Goal: Task Accomplishment & Management: Manage account settings

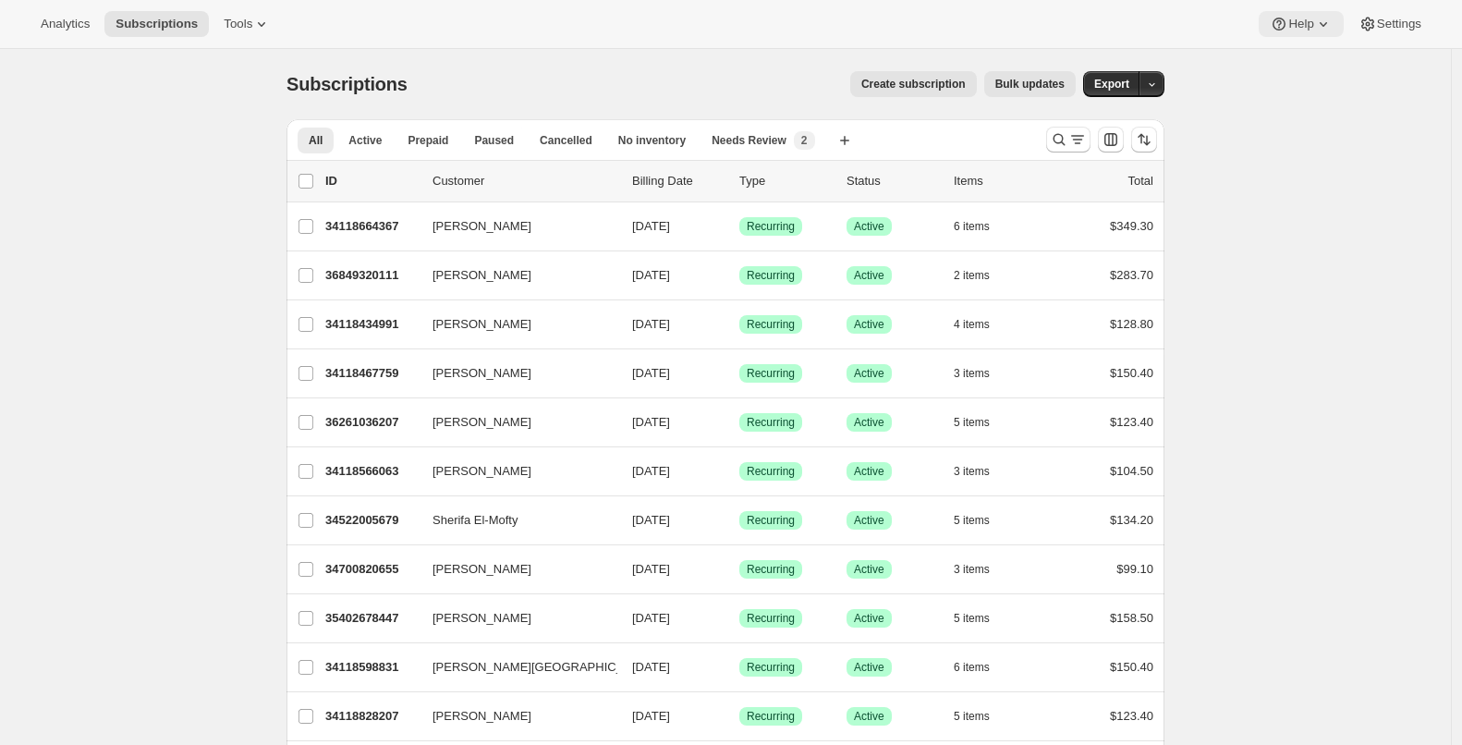
click at [1290, 33] on button "Help" at bounding box center [1301, 24] width 84 height 26
click at [1300, 139] on link "Contact us" at bounding box center [1295, 125] width 75 height 30
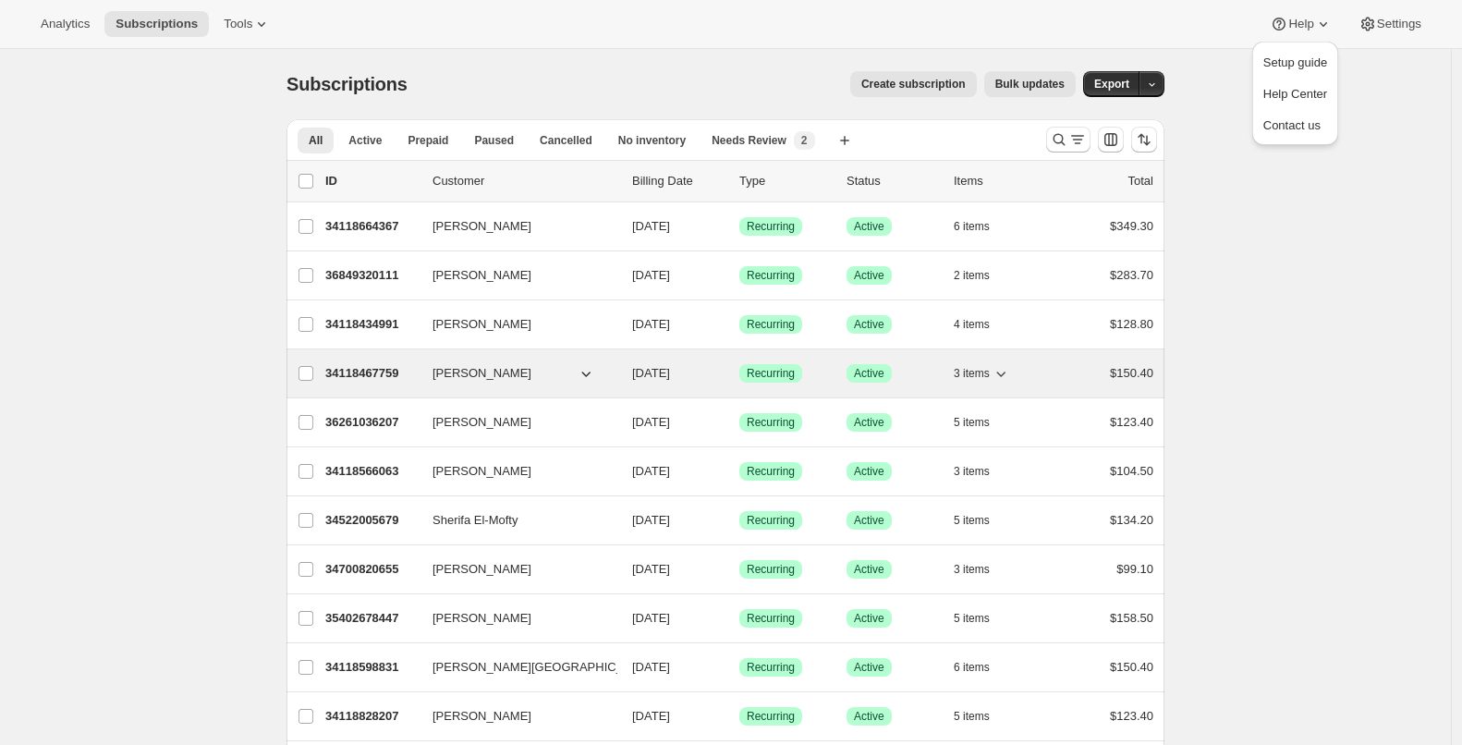
click at [373, 377] on p "34118467759" at bounding box center [371, 373] width 92 height 18
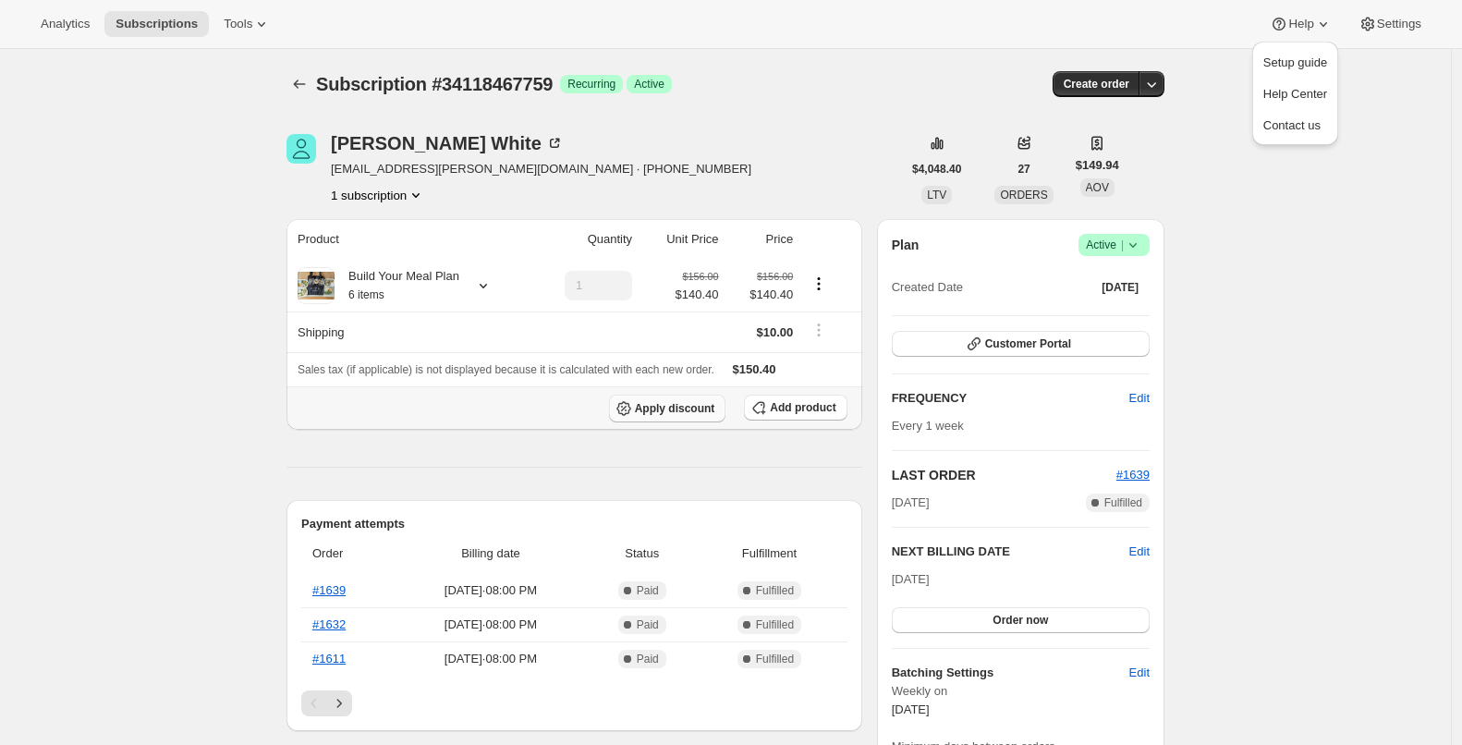
click at [639, 405] on span "Apply discount" at bounding box center [675, 408] width 80 height 15
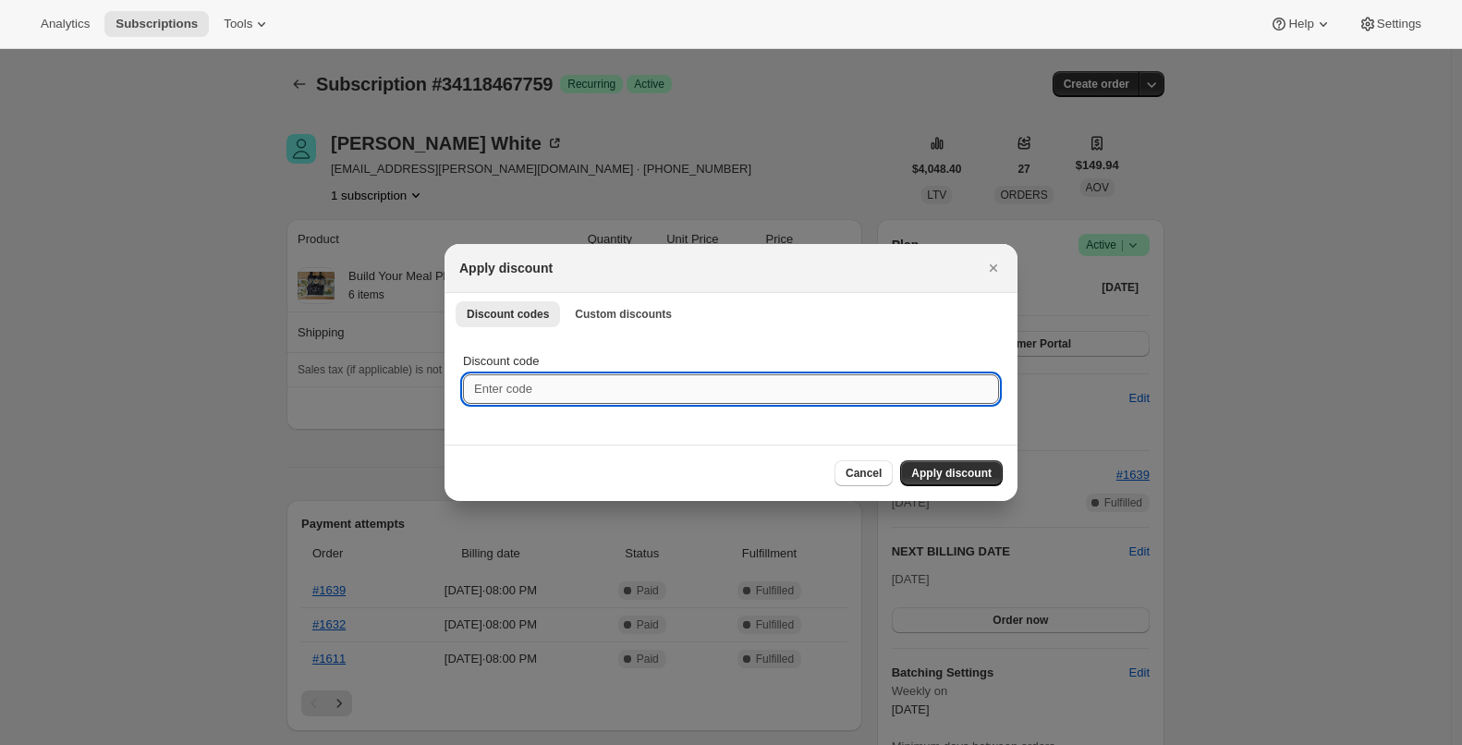
click at [651, 395] on input "Discount code" at bounding box center [731, 389] width 536 height 30
type input "S+SFREESHIPPING"
click at [856, 469] on span "Cancel" at bounding box center [863, 473] width 36 height 15
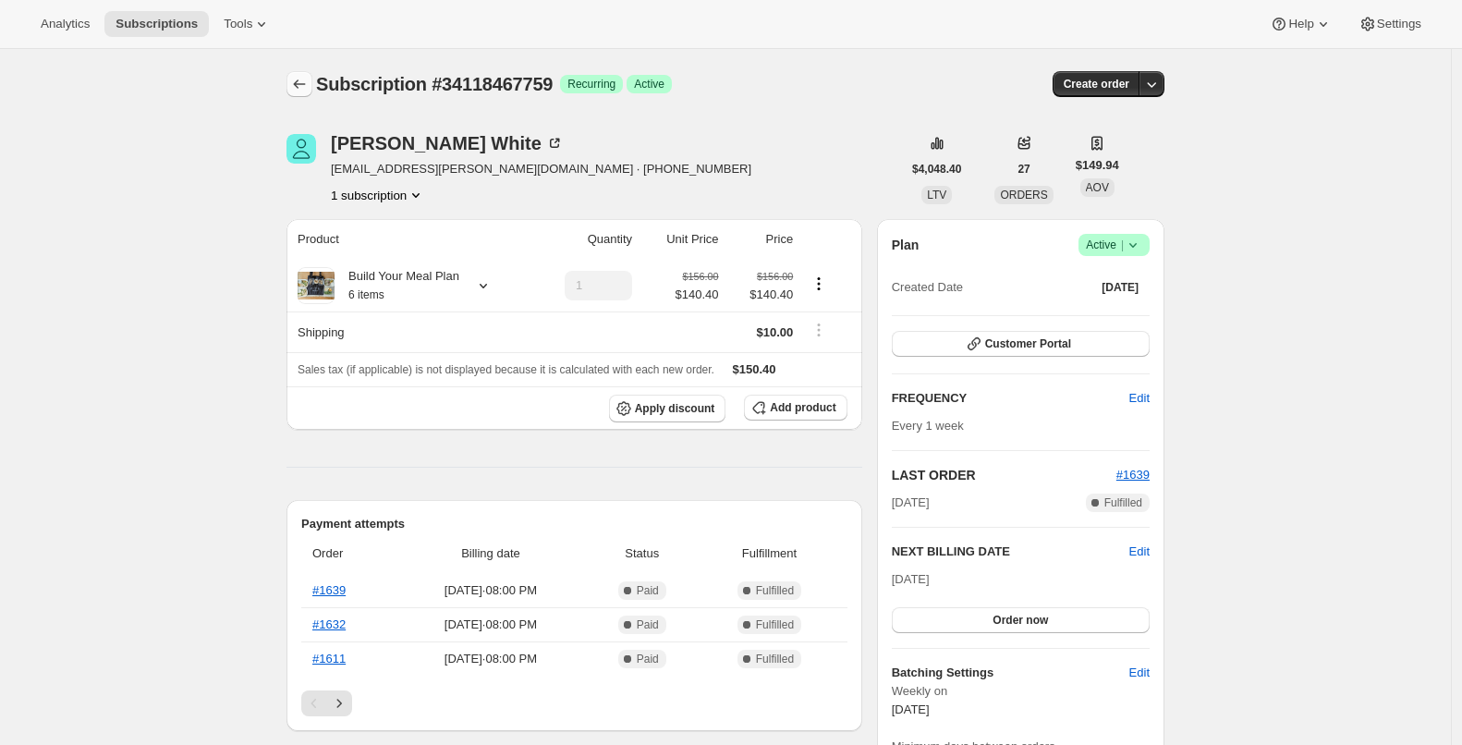
click at [306, 80] on icon "Subscriptions" at bounding box center [299, 84] width 18 height 18
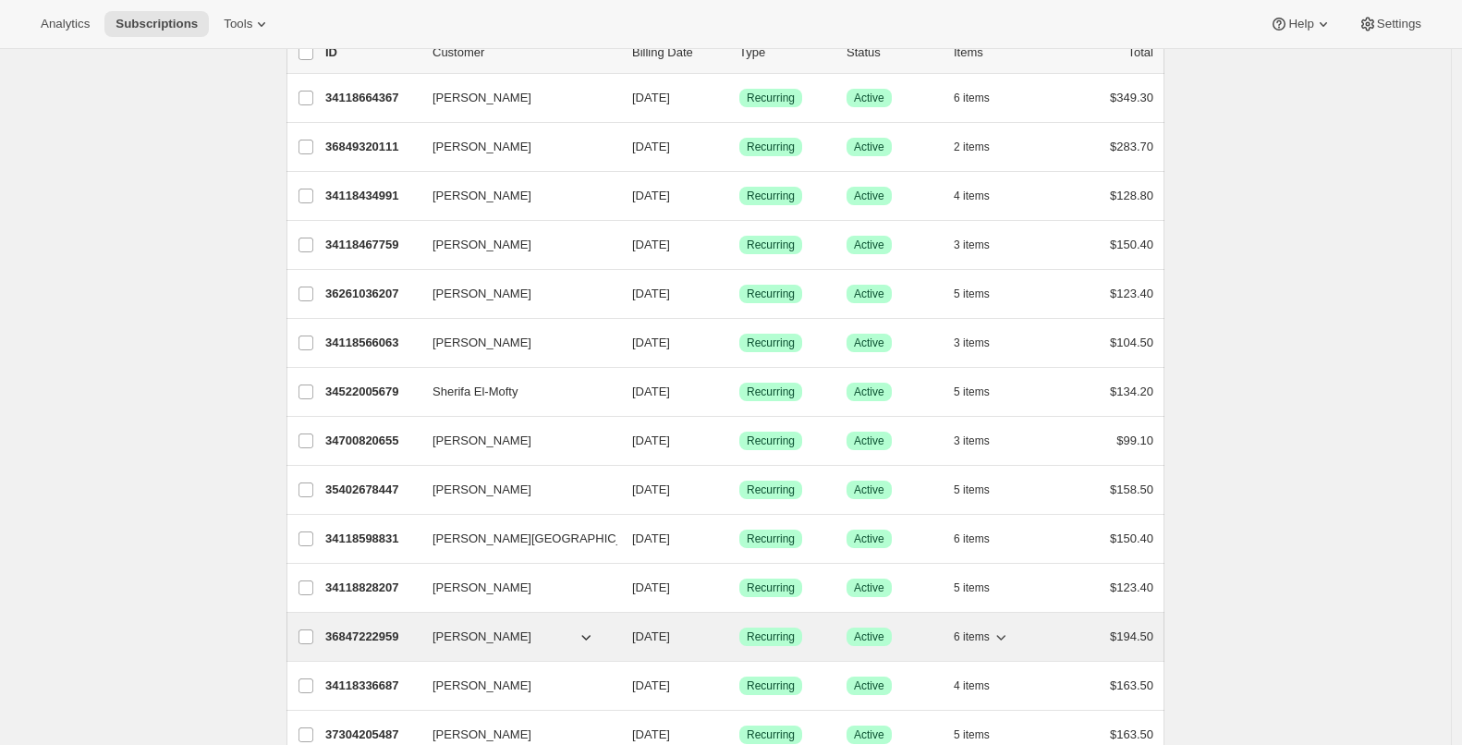
scroll to position [132, 0]
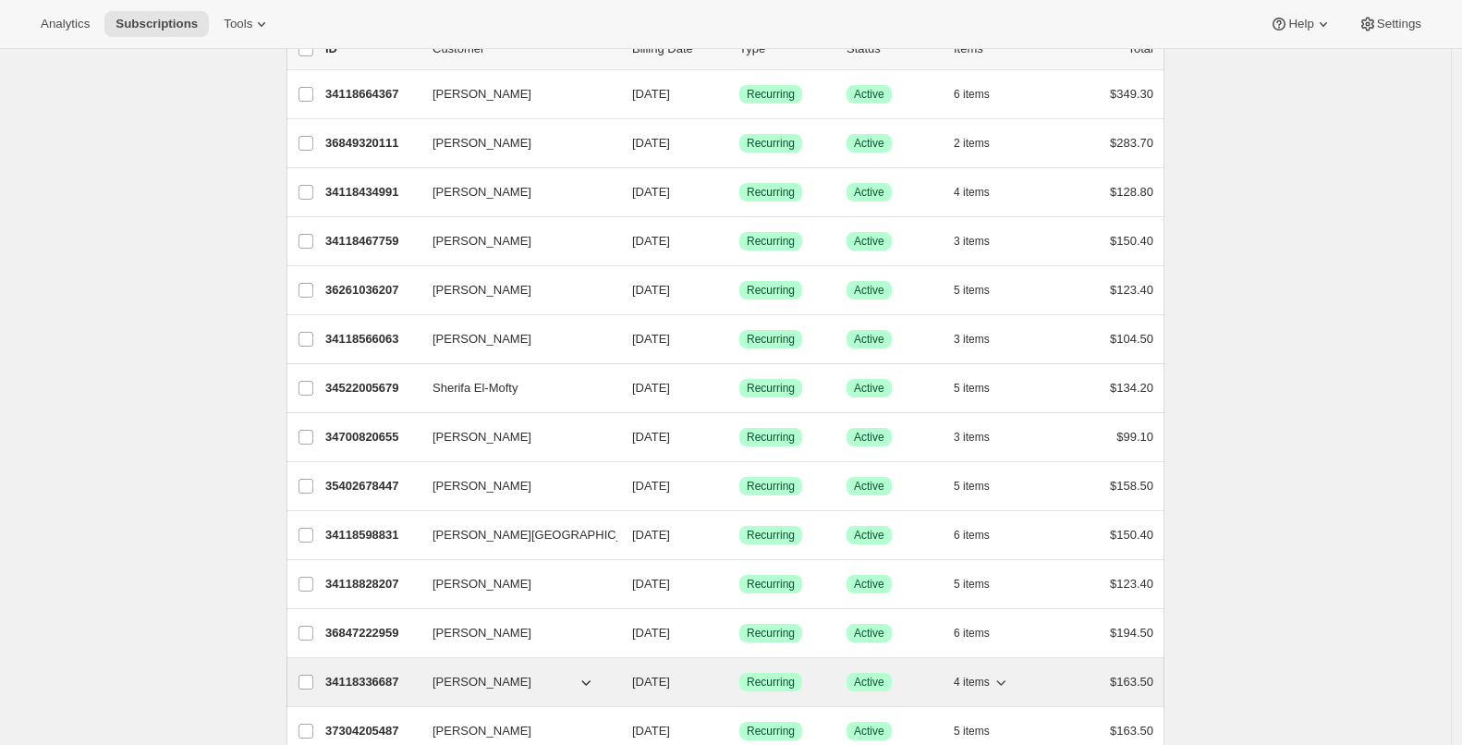
click at [380, 685] on p "34118336687" at bounding box center [371, 682] width 92 height 18
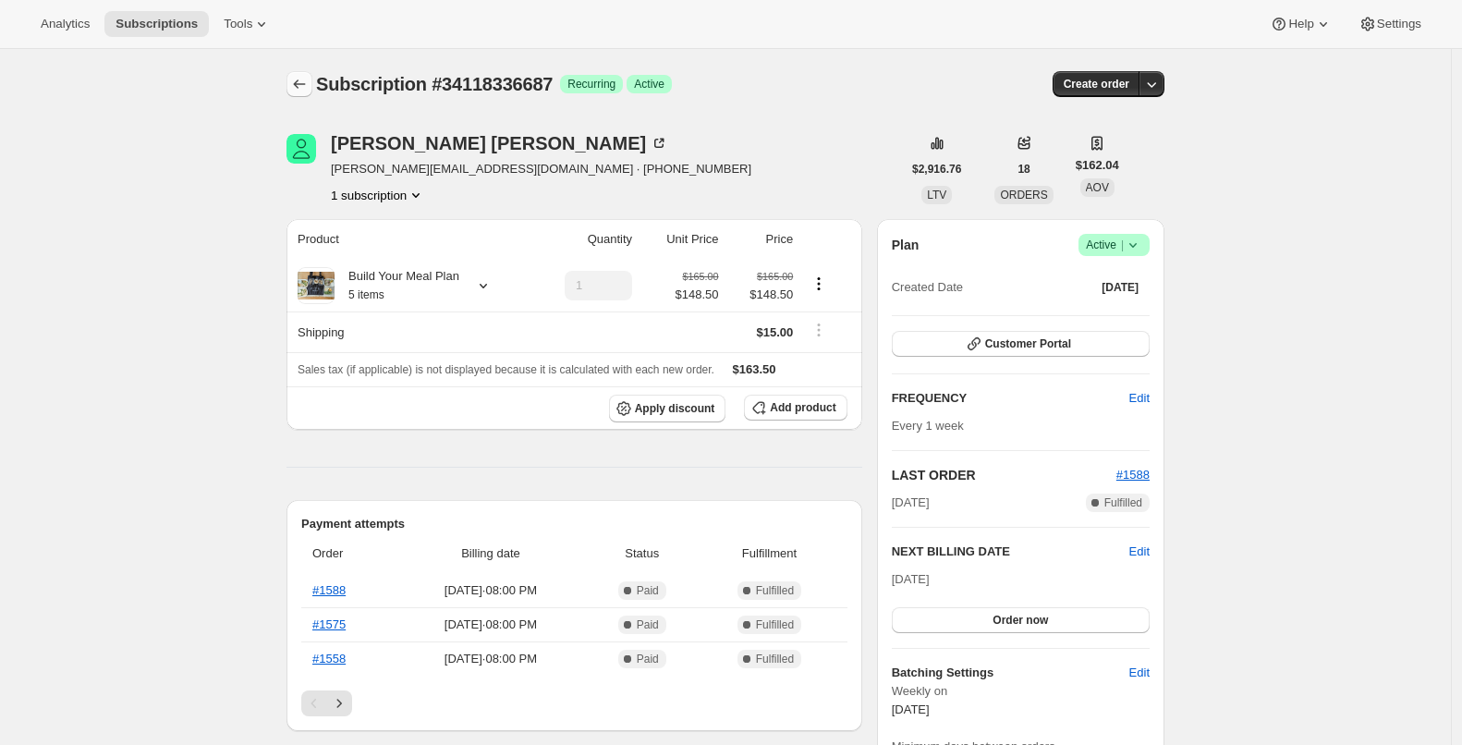
click at [301, 71] on button "Subscriptions" at bounding box center [299, 84] width 26 height 26
